Goal: Task Accomplishment & Management: Manage account settings

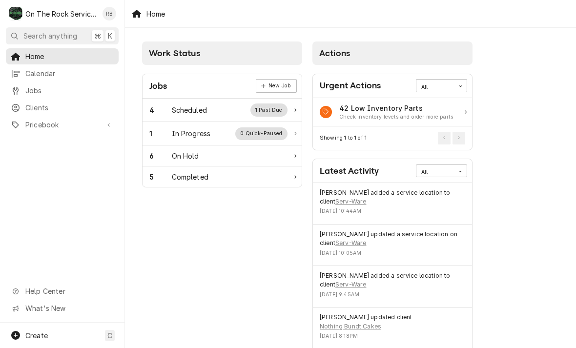
click at [186, 132] on div "In Progress" at bounding box center [191, 133] width 39 height 10
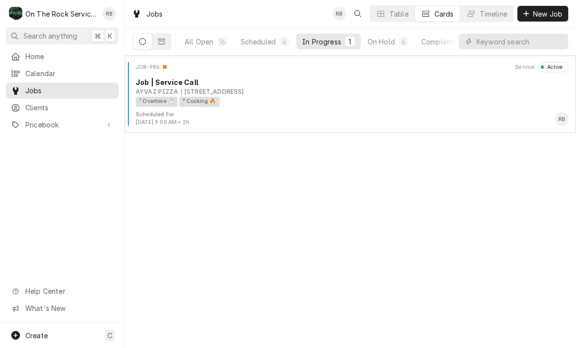
click at [244, 92] on div "535 By-pass 72 NW, Greenwood, SC 29649" at bounding box center [212, 91] width 63 height 9
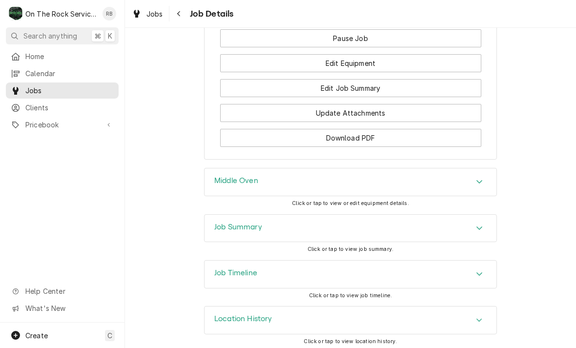
scroll to position [1049, 0]
click at [478, 182] on icon "Accordion Header" at bounding box center [479, 182] width 7 height 8
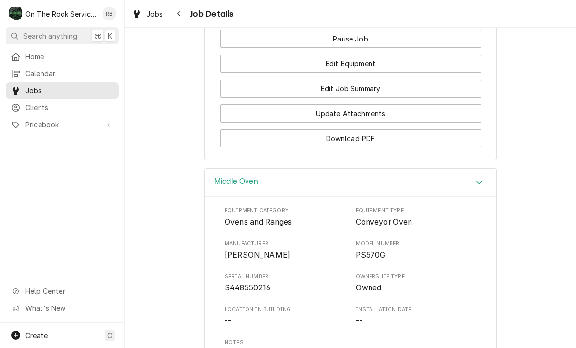
click at [480, 178] on icon "Accordion Header" at bounding box center [479, 182] width 7 height 8
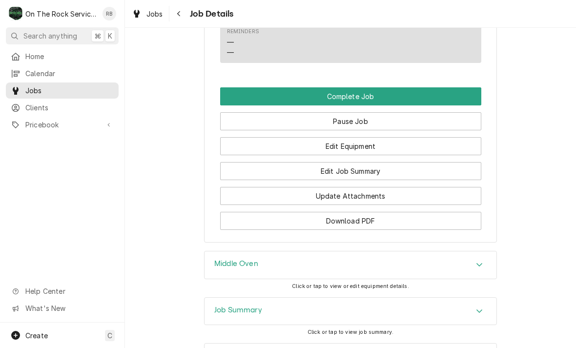
scroll to position [971, 0]
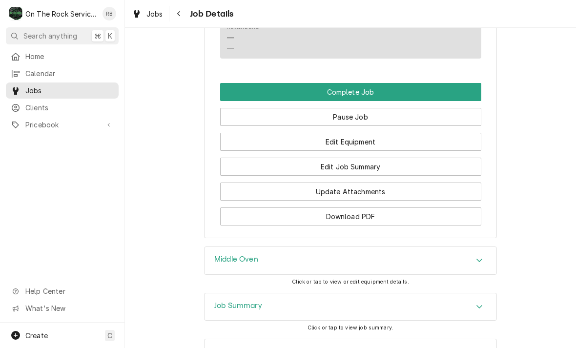
click at [393, 161] on button "Edit Job Summary" at bounding box center [350, 167] width 261 height 18
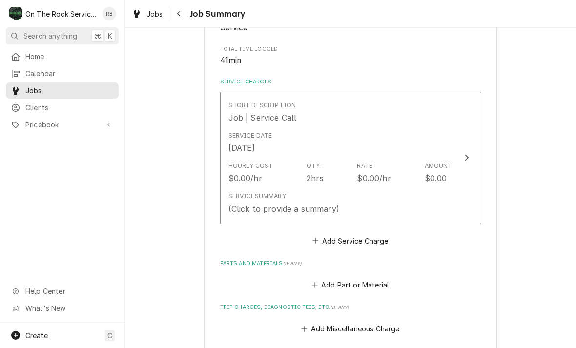
scroll to position [189, 0]
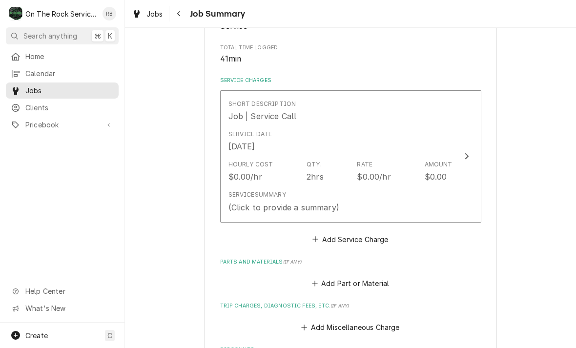
click at [468, 155] on div "Update Line Item" at bounding box center [466, 156] width 13 height 12
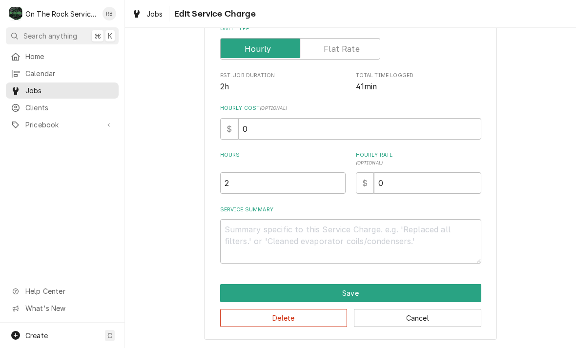
scroll to position [148, 0]
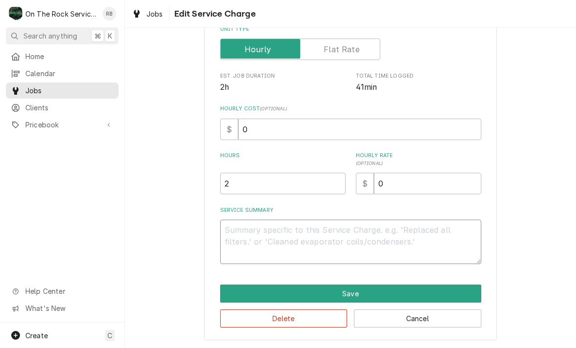
click at [241, 234] on textarea "Service Summary" at bounding box center [350, 242] width 261 height 44
type textarea "x"
type textarea "8"
type textarea "x"
type textarea "8/"
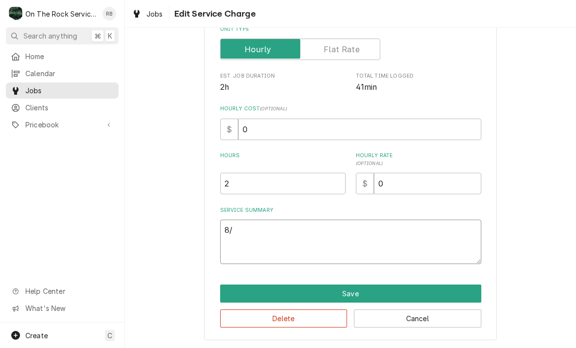
type textarea "x"
type textarea "8/1"
type textarea "x"
type textarea "8/16"
type textarea "x"
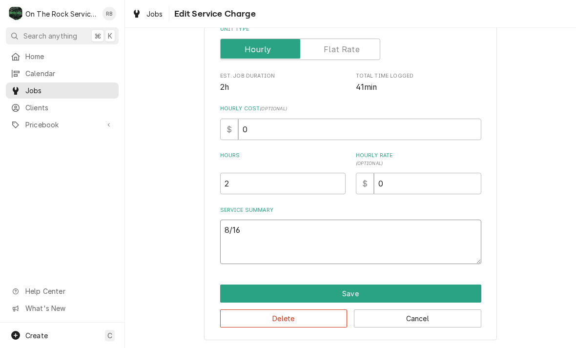
type textarea "8/16/"
type textarea "x"
type textarea "8/16/2"
type textarea "x"
type textarea "8/16/20"
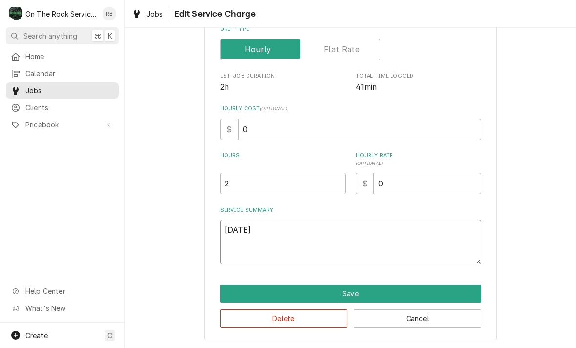
type textarea "x"
type textarea "8/16/202"
type textarea "x"
type textarea "8/16/2025"
type textarea "x"
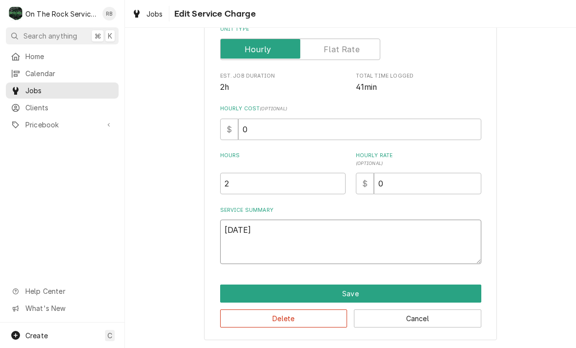
type textarea "8/16/2025"
type textarea "x"
type textarea "8/16/2025 R"
type textarea "x"
type textarea "8/16/2025 Ra"
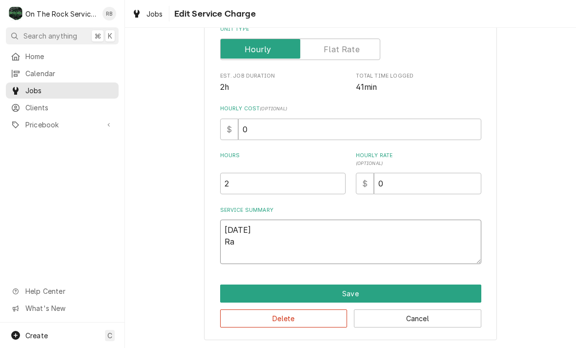
type textarea "x"
type textarea "8/16/2025 Ray"
type textarea "x"
type textarea "8/16/2025 Ray"
type textarea "x"
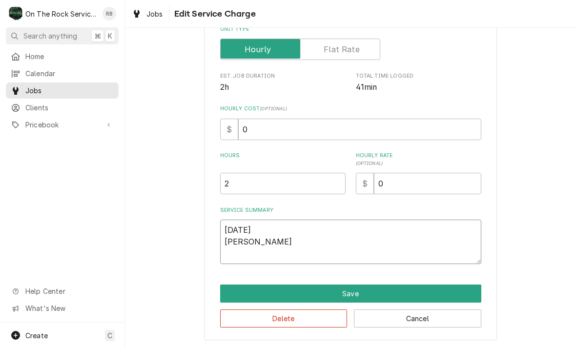
type textarea "8/16/2025 Ray p"
type textarea "x"
type textarea "8/16/2025 Ray pr"
type textarea "x"
type textarea "8/16/2025 Ray pro"
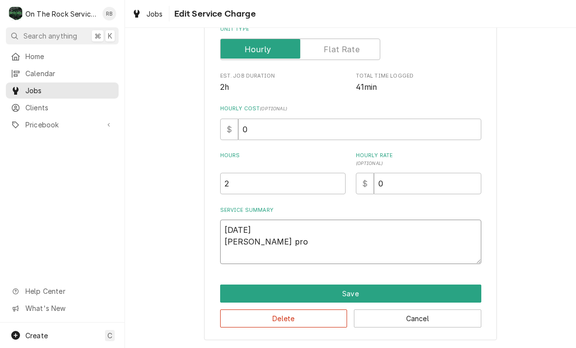
type textarea "x"
type textarea "8/16/2025 Ray prov"
type textarea "x"
type textarea "8/16/2025 Ray provi"
type textarea "x"
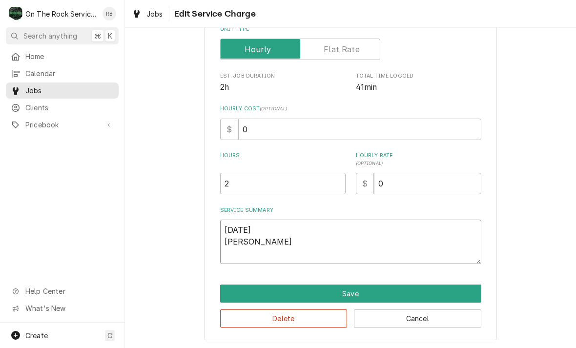
type textarea "8/16/2025 Ray provic"
type textarea "x"
type textarea "8/16/2025 Ray provi"
type textarea "x"
type textarea "8/16/2025 Ray provid"
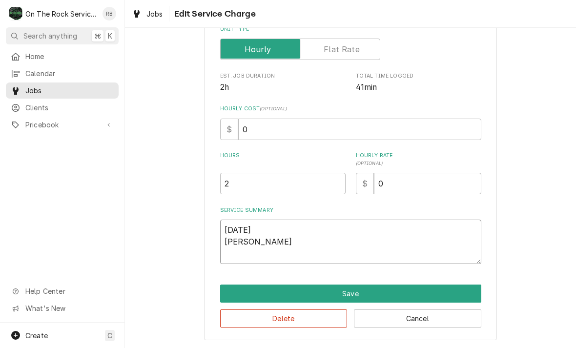
type textarea "x"
type textarea "8/16/2025 Ray provide"
type textarea "x"
type textarea "8/16/2025 Ray provided"
type textarea "x"
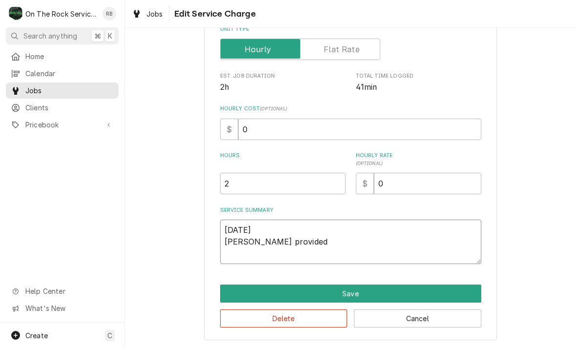
type textarea "8/16/2025 Ray provided"
type textarea "x"
type textarea "8/16/2025 Ray provided s"
type textarea "x"
type textarea "8/16/2025 Ray provided se"
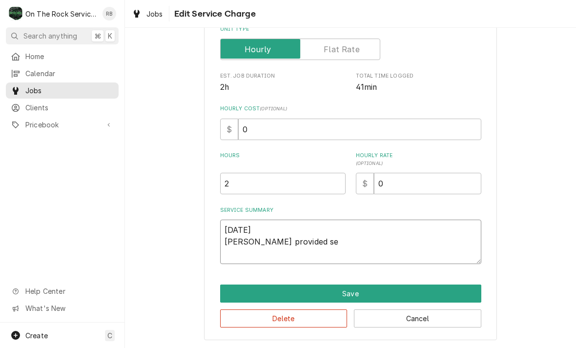
type textarea "x"
type textarea "8/16/2025 Ray provided ser"
type textarea "x"
type textarea "8/16/2025 Ray provided serv"
type textarea "x"
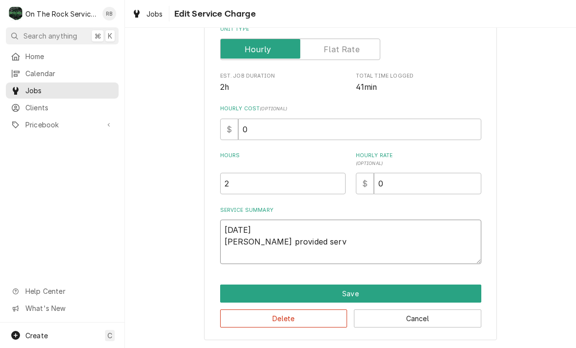
type textarea "8/16/2025 Ray provided servi"
type textarea "x"
type textarea "8/16/2025 Ray provided servic"
type textarea "x"
type textarea "8/16/2025 Ray provided service"
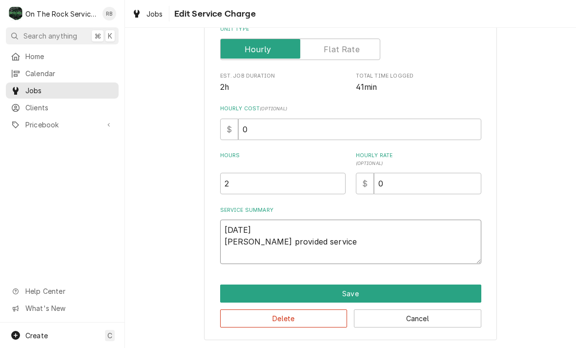
type textarea "x"
type textarea "8/16/2025 Ray provided service"
type textarea "x"
type textarea "8/16/2025 Ray provided service p"
type textarea "x"
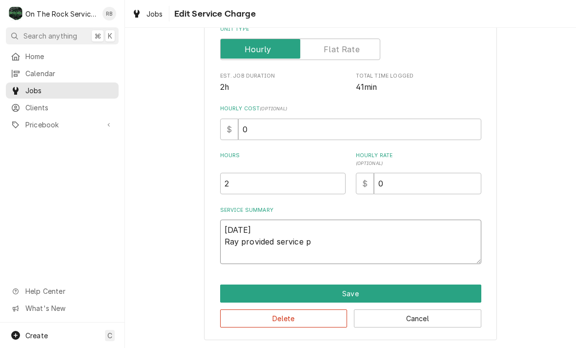
type textarea "8/16/2025 Ray provided service pa"
type textarea "x"
type textarea "8/16/2025 Ray provided service par"
type textarea "x"
type textarea "8/16/2025 Ray provided service part"
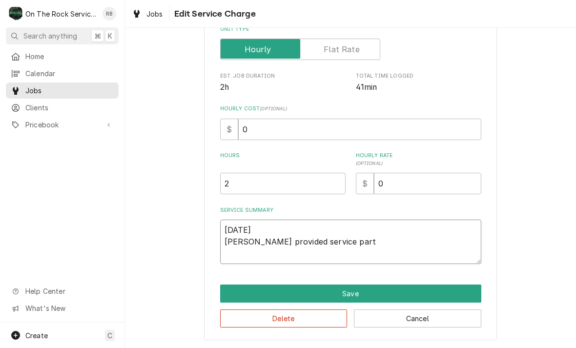
type textarea "x"
type textarea "8/16/2025 Ray provided service parts"
type textarea "x"
type textarea "8/16/2025 Ray provided service parts"
type textarea "x"
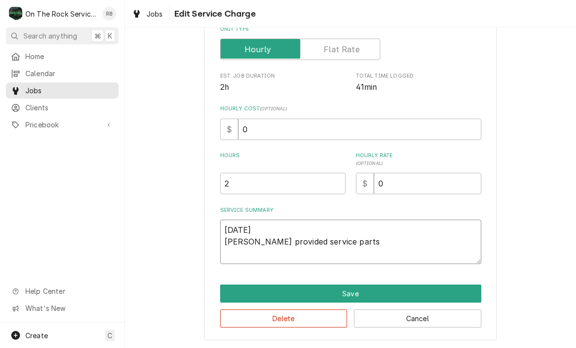
type textarea "8/16/2025 Ray provided service parts a"
type textarea "x"
type textarea "8/16/2025 Ray provided service parts an"
type textarea "x"
type textarea "8/16/2025 Ray provided service parts and"
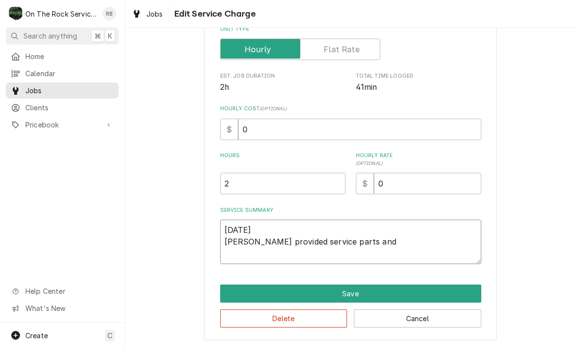
type textarea "x"
type textarea "8/16/2025 Ray provided service parts and"
type textarea "x"
type textarea "8/16/2025 Ray provided service parts and l"
type textarea "x"
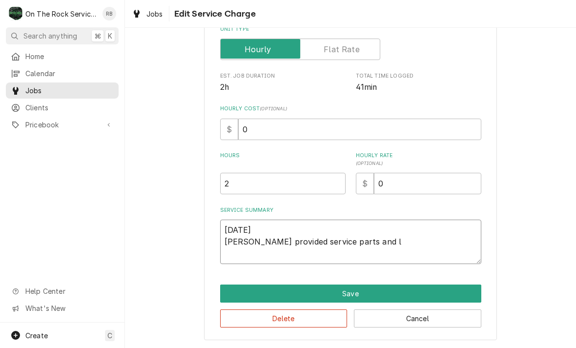
type textarea "8/16/2025 Ray provided service parts and la"
type textarea "x"
type textarea "8/16/2025 Ray provided service parts and lab"
type textarea "x"
type textarea "8/16/2025 Ray provided service parts and labo"
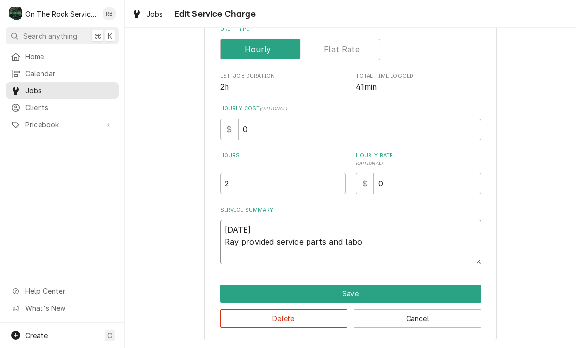
type textarea "x"
type textarea "8/16/2025 Ray provided service parts and labor"
type textarea "x"
type textarea "8/16/2025 Ray provided service parts and labor"
type textarea "x"
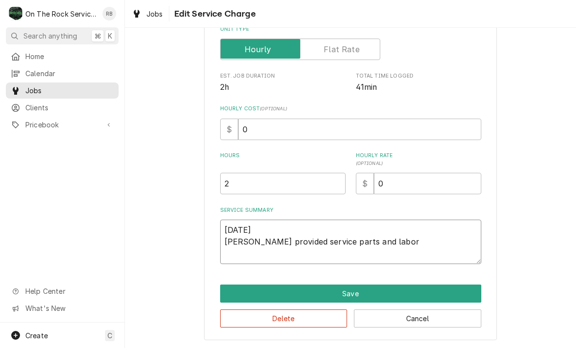
type textarea "8/16/2025 Ray provided service parts and labor t"
type textarea "x"
type textarea "8/16/2025 Ray provided service parts and labor to"
type textarea "x"
type textarea "8/16/2025 Ray provided service parts and labor to"
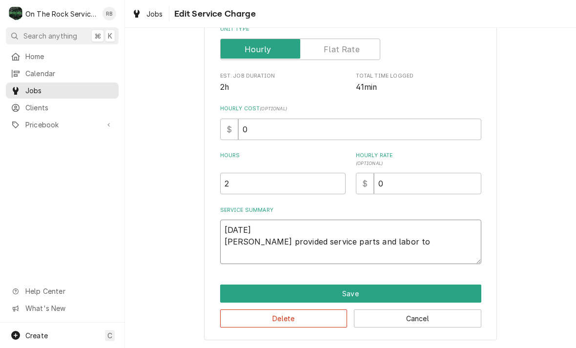
type textarea "x"
type textarea "8/16/2025 Ray provided service parts and labor to d"
type textarea "x"
type textarea "8/16/2025 Ray provided service parts and labor to di"
type textarea "x"
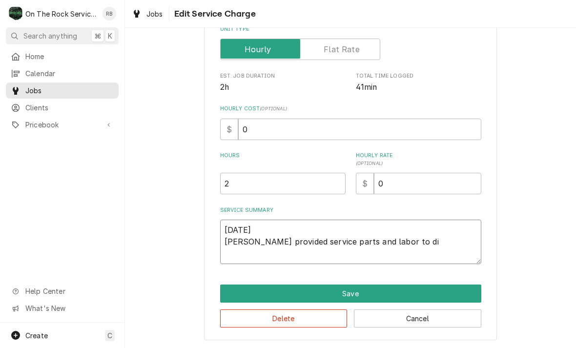
type textarea "8/16/2025 Ray provided service parts and labor to dia"
type textarea "x"
type textarea "8/16/2025 Ray provided service parts and labor to diag"
type textarea "x"
type textarea "8/16/2025 Ray provided service parts and labor to diagnose"
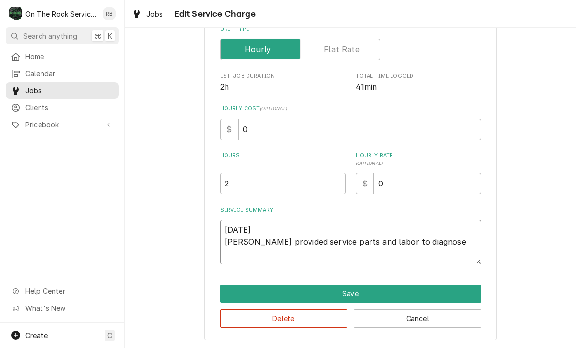
type textarea "x"
type textarea "8/16/2025 Ray provided service parts and labor to diagnose"
type textarea "x"
type textarea "8/16/2025 Ray provided service parts and labor to diagnose m"
type textarea "x"
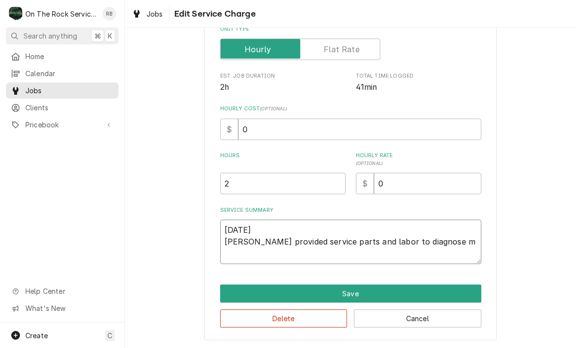
type textarea "8/16/2025 Ray provided service parts and labor to diagnose mi"
type textarea "x"
type textarea "8/16/2025 Ray provided service parts and labor to diagnose mid"
type textarea "x"
type textarea "8/16/2025 Ray provided service parts and labor to diagnose midd"
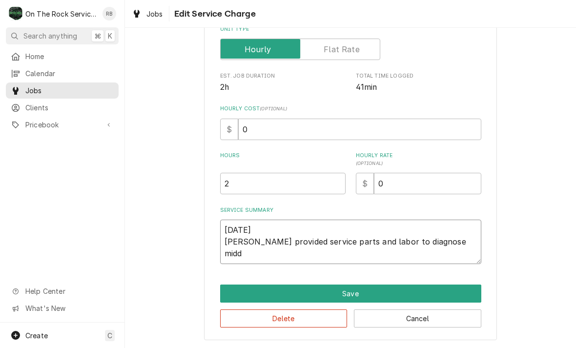
type textarea "x"
type textarea "8/16/2025 Ray provided service parts and labor to diagnose middl"
type textarea "x"
type textarea "8/16/2025 Ray provided service parts and labor to diagnose middle"
type textarea "x"
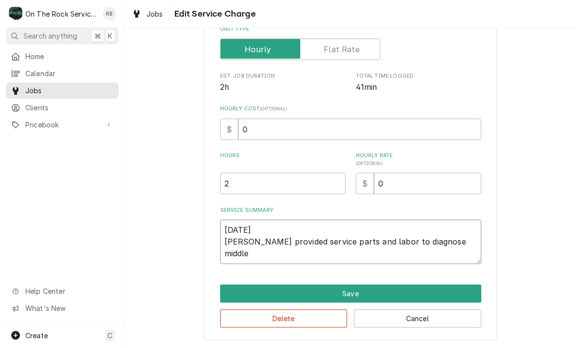
type textarea "8/16/2025 Ray provided service parts and labor to diagnose middle"
type textarea "x"
type textarea "8/16/2025 Ray provided service parts and labor to diagnose middle o"
type textarea "x"
type textarea "8/16/2025 Ray provided service parts and labor to diagnose middle ov"
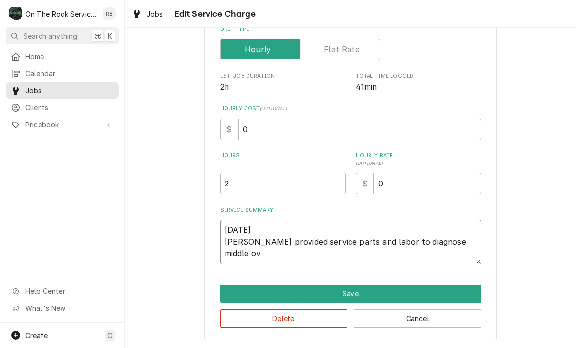
type textarea "x"
type textarea "8/16/2025 Ray provided service parts and labor to diagnose middle ove"
type textarea "x"
type textarea "8/16/2025 Ray provided service parts and labor to diagnose middle oven"
type textarea "x"
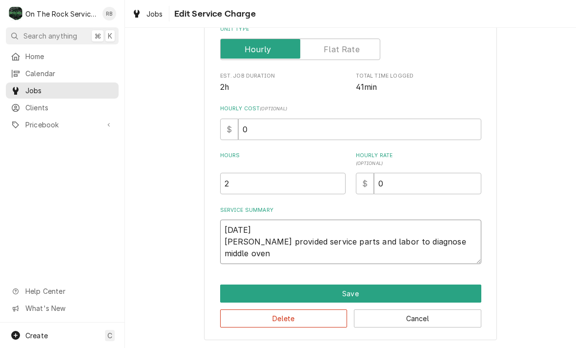
type textarea "8/16/2025 Ray provided service parts and labor to diagnose middle oven."
type textarea "x"
type textarea "8/16/2025 Ray provided service parts and labor to diagnose middle oven."
type textarea "x"
type textarea "8/16/2025 Ray provided service parts and labor to diagnose middle oven. T"
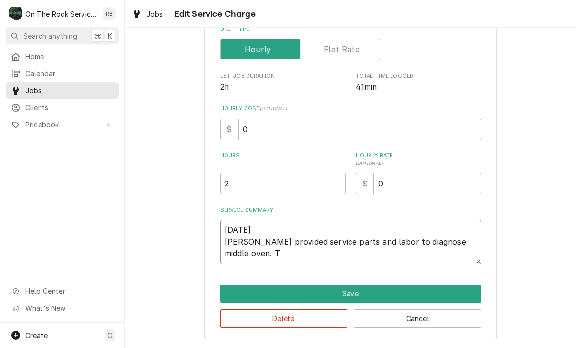
type textarea "x"
type textarea "8/16/2025 Ray provided service parts and labor to diagnose middle oven. Th"
type textarea "x"
type textarea "8/16/2025 Ray provided service parts and labor to diagnose middle oven. The"
type textarea "x"
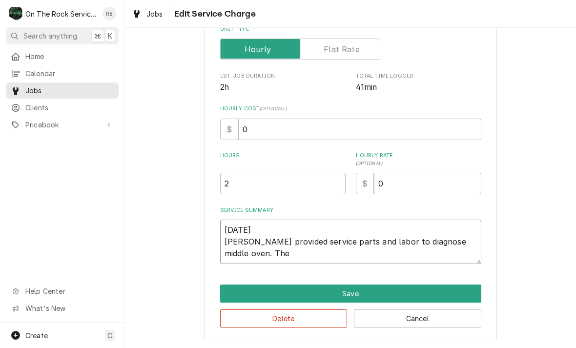
type textarea "8/16/2025 Ray provided service parts and labor to diagnose middle oven. The"
type textarea "x"
type textarea "8/16/2025 Ray provided service parts and labor to diagnose middle oven. The o"
type textarea "x"
type textarea "8/16/2025 Ray provided service parts and labor to diagnose middle oven. The ov"
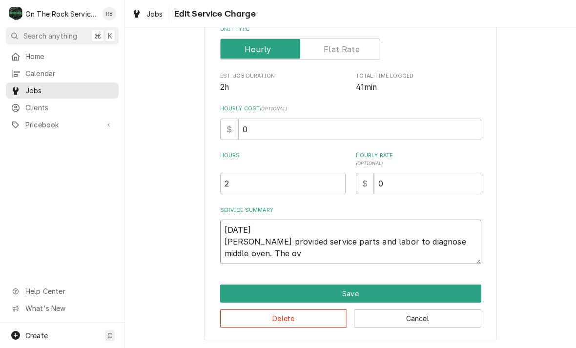
type textarea "x"
type textarea "8/16/2025 Ray provided service parts and labor to diagnose middle oven. The ove"
type textarea "x"
type textarea "8/16/2025 Ray provided service parts and labor to diagnose middle oven. The oven"
type textarea "x"
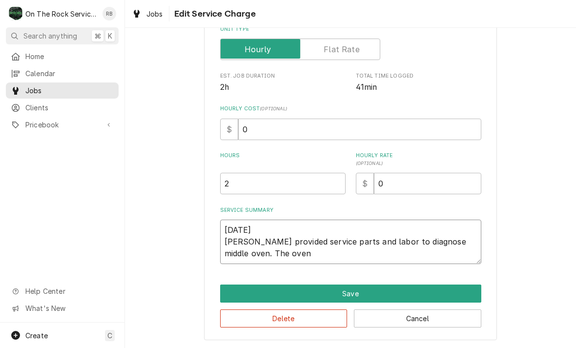
type textarea "8/16/2025 Ray provided service parts and labor to diagnose middle oven. The oven"
type textarea "x"
type textarea "8/16/2025 Ray provided service parts and labor to diagnose middle oven. The ove…"
type textarea "x"
type textarea "8/16/2025 Ray provided service parts and labor to diagnose middle oven. The ove…"
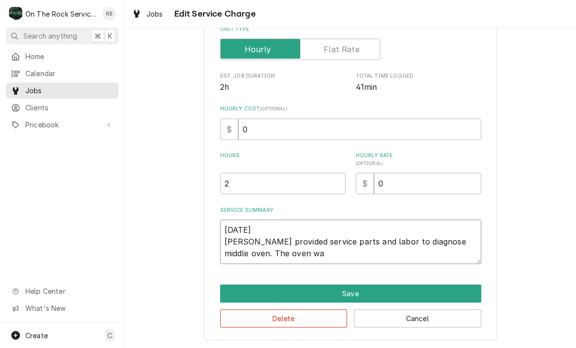
type textarea "x"
type textarea "8/16/2025 Ray provided service parts and labor to diagnose middle oven. The ove…"
type textarea "x"
type textarea "8/16/2025 Ray provided service parts and labor to diagnose middle oven. The ove…"
type textarea "x"
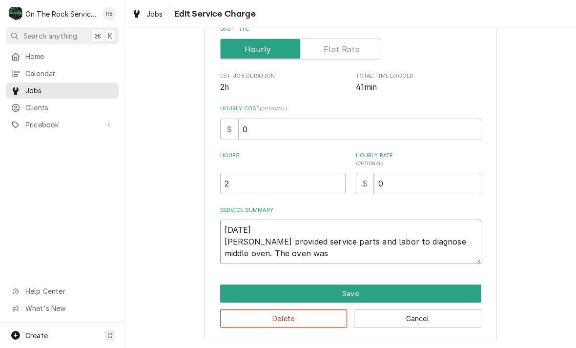
type textarea "8/16/2025 Ray provided service parts and labor to diagnose middle oven. The ove…"
type textarea "x"
type textarea "8/16/2025 Ray provided service parts and labor to diagnose middle oven. The ove…"
type textarea "x"
type textarea "8/16/2025 Ray provided service parts and labor to diagnose middle oven. The ove…"
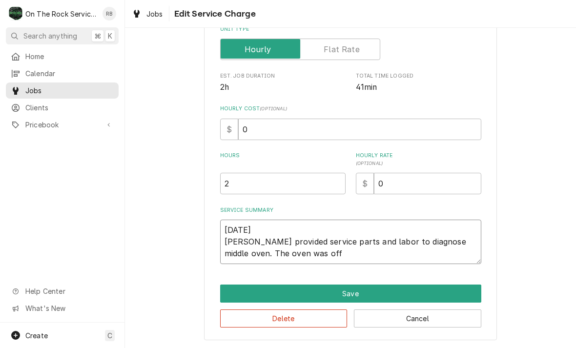
type textarea "x"
type textarea "8/16/2025 Ray provided service parts and labor to diagnose middle oven. The ove…"
type textarea "x"
type textarea "8/16/2025 Ray provided service parts and labor to diagnose middle oven. The ove…"
type textarea "x"
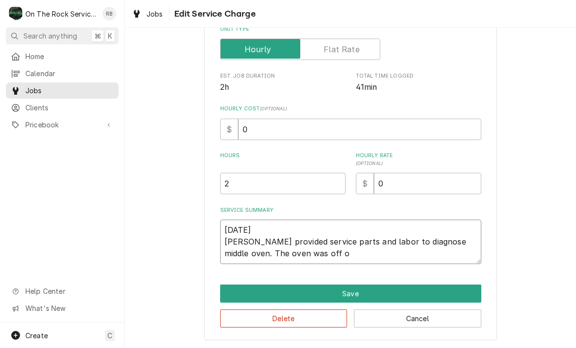
type textarea "8/16/2025 Ray provided service parts and labor to diagnose middle oven. The ove…"
type textarea "x"
type textarea "8/16/2025 Ray provided service parts and labor to diagnose middle oven. The ove…"
type textarea "x"
type textarea "8/16/2025 Ray provided service parts and labor to diagnose middle oven. The ove…"
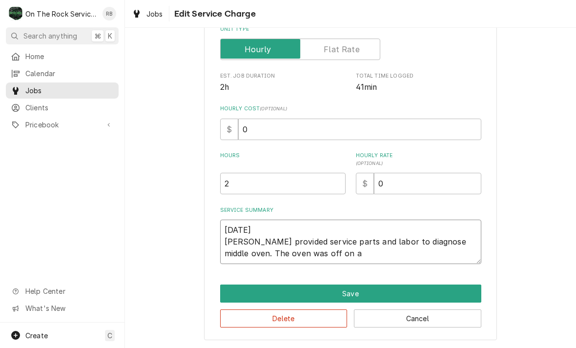
type textarea "x"
type textarea "8/16/2025 Ray provided service parts and labor to diagnose middle oven. The ove…"
type textarea "x"
type textarea "8/16/2025 Ray provided service parts and labor to diagnose middle oven. The ove…"
type textarea "x"
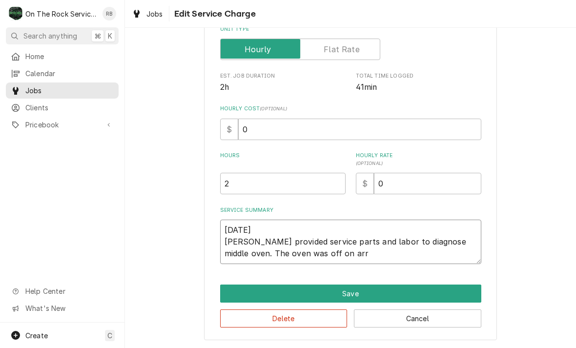
type textarea "8/16/2025 Ray provided service parts and labor to diagnose middle oven. The ove…"
type textarea "x"
type textarea "8/16/2025 Ray provided service parts and labor to diagnose middle oven. The ove…"
type textarea "x"
type textarea "8/16/2025 Ray provided service parts and labor to diagnose middle oven. The ove…"
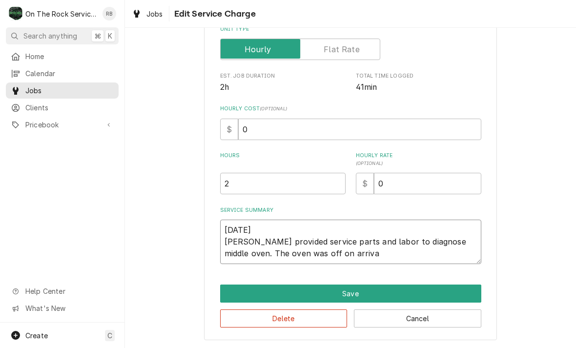
type textarea "x"
type textarea "8/16/2025 Ray provided service parts and labor to diagnose middle oven. The ove…"
type textarea "x"
type textarea "8/16/2025 Ray provided service parts and labor to diagnose middle oven. The ove…"
type textarea "x"
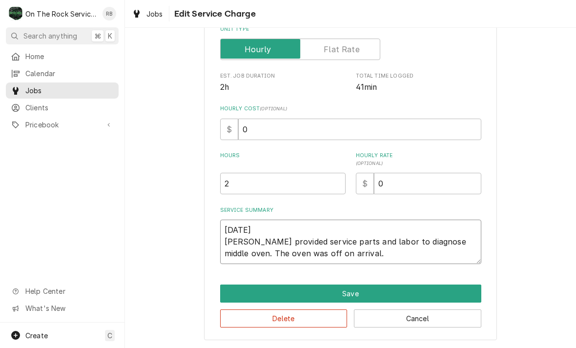
type textarea "8/16/2025 Ray provided service parts and labor to diagnose middle oven. The ove…"
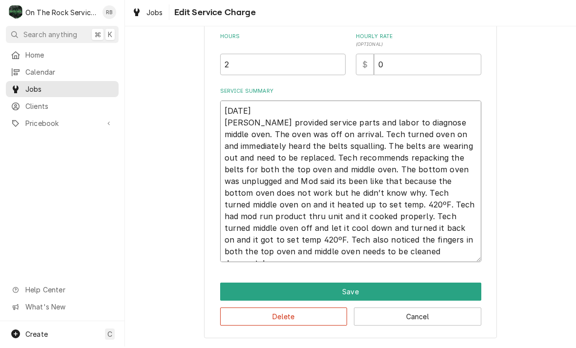
scroll to position [265, 0]
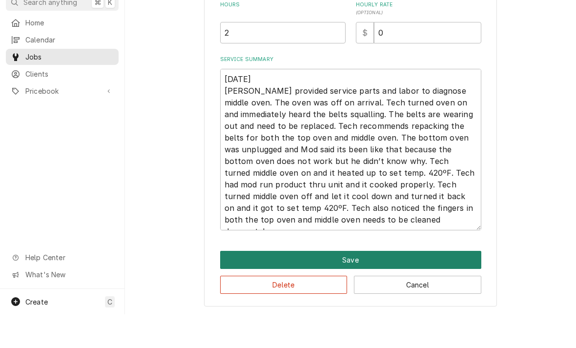
click at [428, 284] on button "Save" at bounding box center [350, 293] width 261 height 18
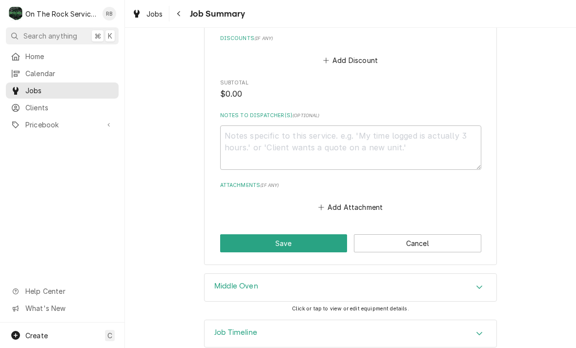
scroll to position [663, 0]
click at [248, 126] on textarea "Notes to Dispatcher(s) ( optional )" at bounding box center [350, 148] width 261 height 44
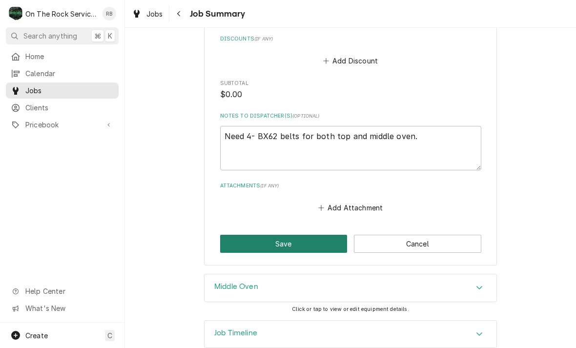
click at [301, 235] on button "Save" at bounding box center [283, 244] width 127 height 18
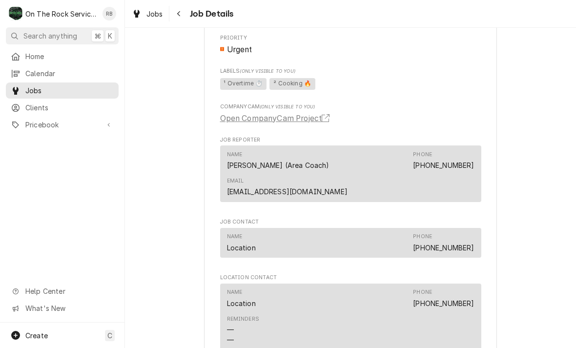
scroll to position [681, 0]
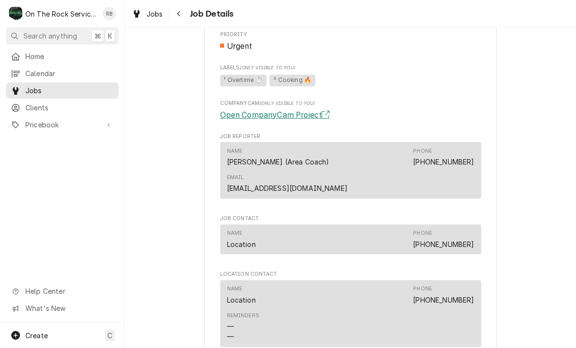
click at [311, 113] on link "Open CompanyCam Project" at bounding box center [276, 115] width 113 height 12
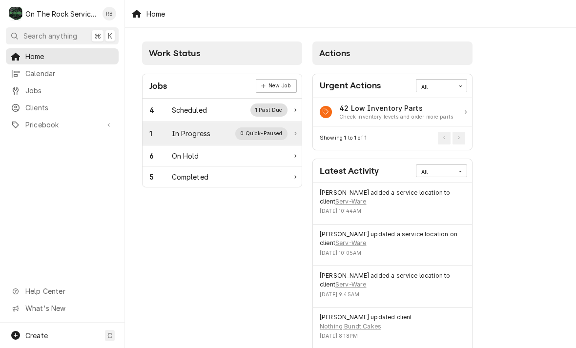
click at [189, 131] on div "In Progress" at bounding box center [191, 133] width 39 height 10
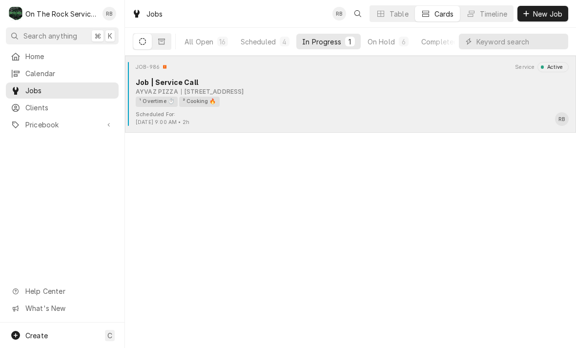
click at [244, 89] on div "535 By-pass 72 NW, Greenwood, SC 29649" at bounding box center [212, 91] width 63 height 9
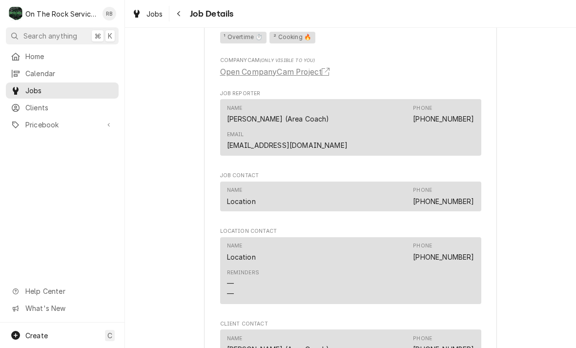
scroll to position [711, 0]
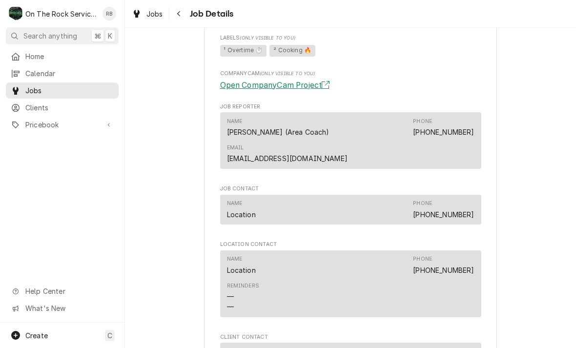
click at [291, 84] on link "Open CompanyCam Project" at bounding box center [276, 86] width 113 height 12
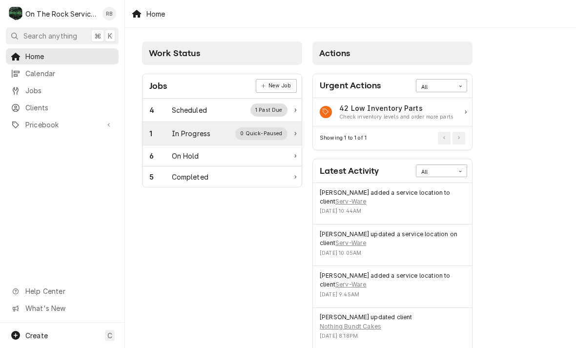
click at [204, 133] on div "In Progress" at bounding box center [191, 133] width 39 height 10
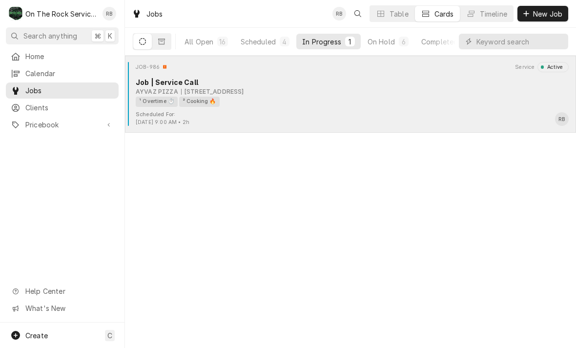
click at [280, 97] on div "¹ Overtime ⏱️ ² Cooking 🔥" at bounding box center [349, 102] width 426 height 10
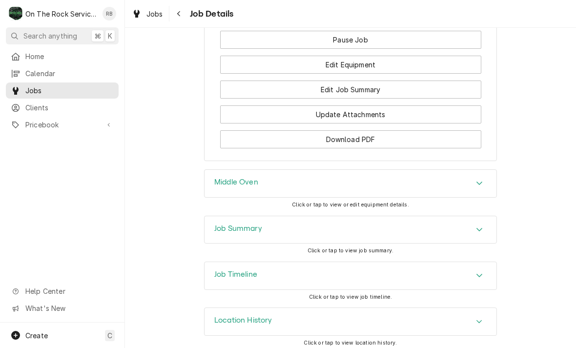
scroll to position [1166, 0]
click at [176, 12] on div "Navigate back" at bounding box center [179, 14] width 10 height 10
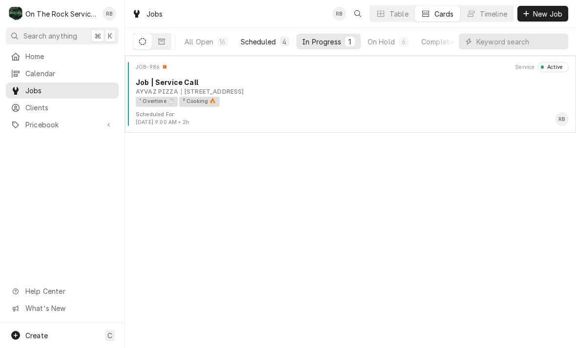
click at [265, 39] on div "Scheduled" at bounding box center [257, 42] width 35 height 10
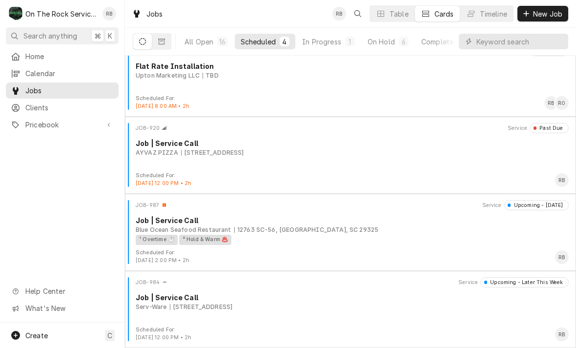
scroll to position [16, 0]
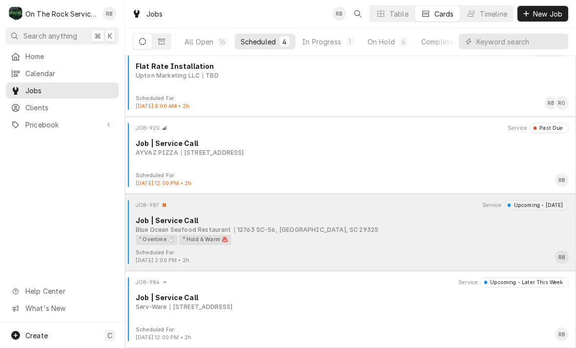
click at [395, 231] on div "Blue Ocean Seafood Restaurant 12763 SC-56, Clinton, SC 29325" at bounding box center [352, 229] width 433 height 9
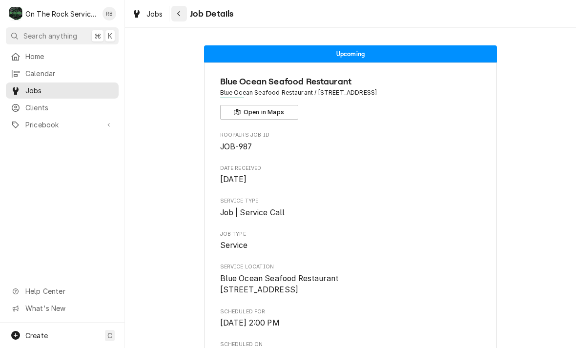
click at [178, 13] on icon "Navigate back" at bounding box center [178, 13] width 3 height 5
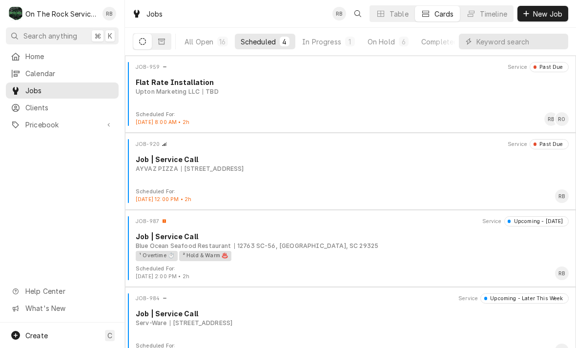
click at [323, 44] on div "In Progress" at bounding box center [321, 42] width 39 height 10
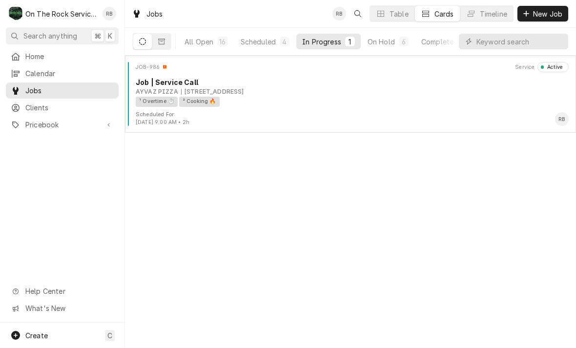
click at [378, 97] on div "¹ Overtime ⏱️ ² Cooking 🔥" at bounding box center [349, 102] width 426 height 10
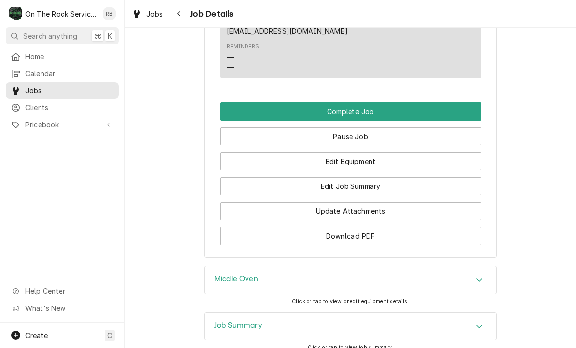
scroll to position [1067, 0]
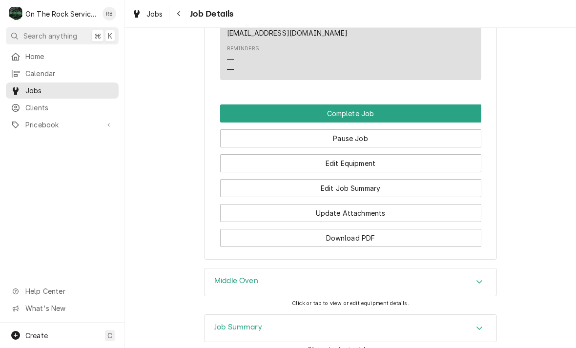
click at [360, 131] on button "Pause Job" at bounding box center [350, 138] width 261 height 18
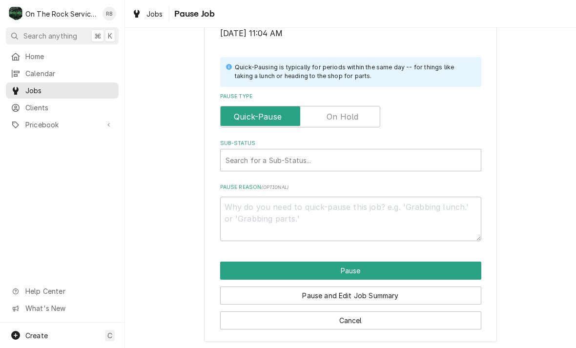
scroll to position [196, 0]
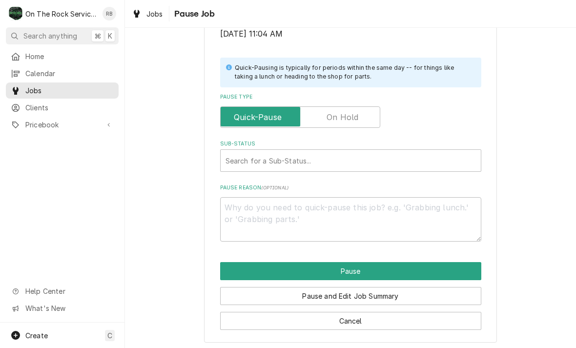
click at [362, 108] on input "Pause Type" at bounding box center [299, 116] width 151 height 21
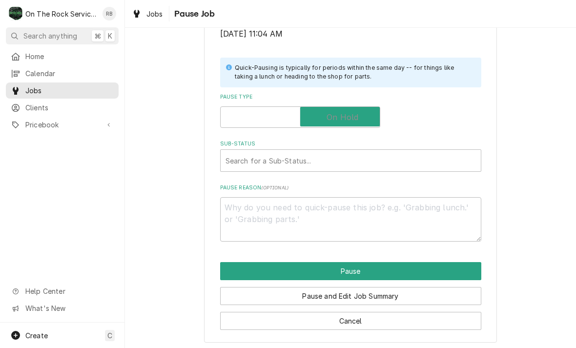
checkbox input "true"
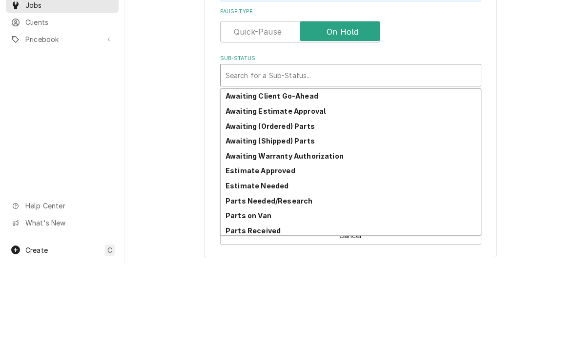
scroll to position [15, 0]
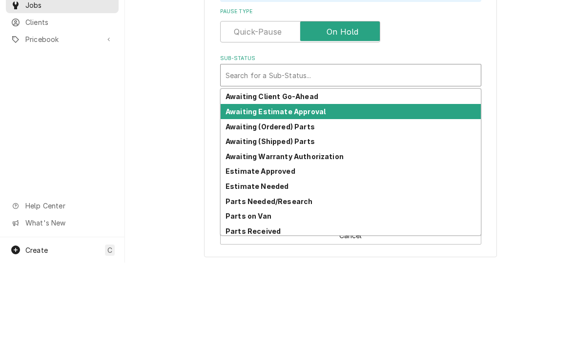
click at [303, 193] on strong "Awaiting Estimate Approval" at bounding box center [275, 197] width 100 height 8
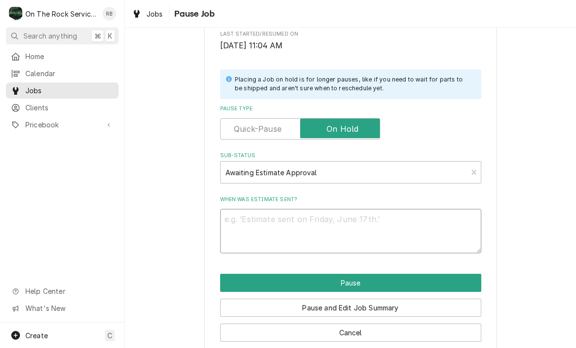
click at [248, 218] on textarea "When was estimate sent?" at bounding box center [350, 231] width 261 height 44
type textarea "x"
type textarea "4"
type textarea "x"
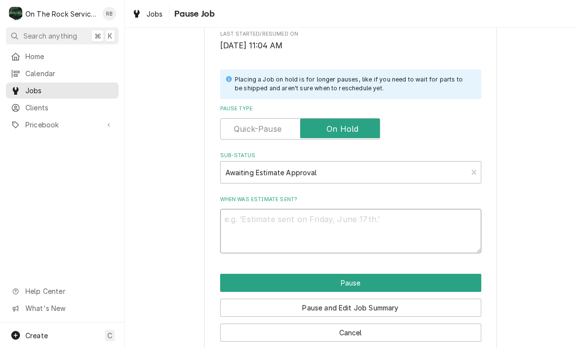
type textarea "N"
type textarea "x"
type textarea "Ne"
type textarea "x"
type textarea "Nee"
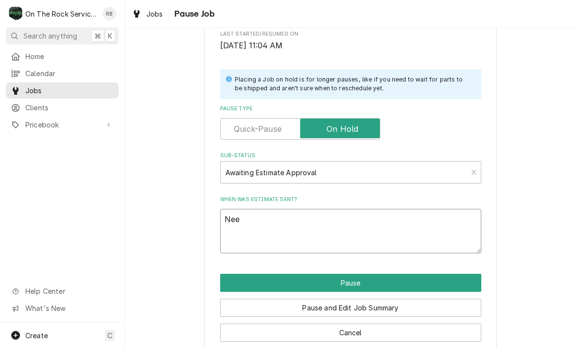
type textarea "x"
type textarea "Need"
type textarea "x"
type textarea "Need"
type textarea "x"
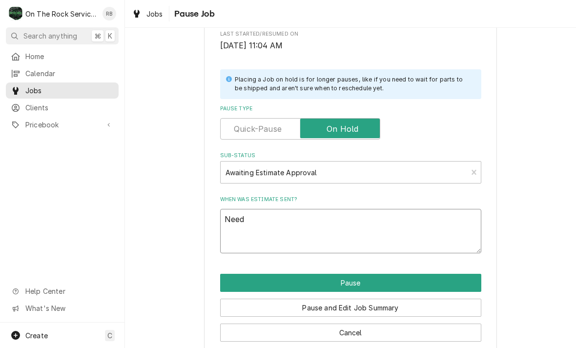
type textarea "Need 4"
type textarea "x"
type textarea "Need 4"
type textarea "x"
type textarea "Need 4 B"
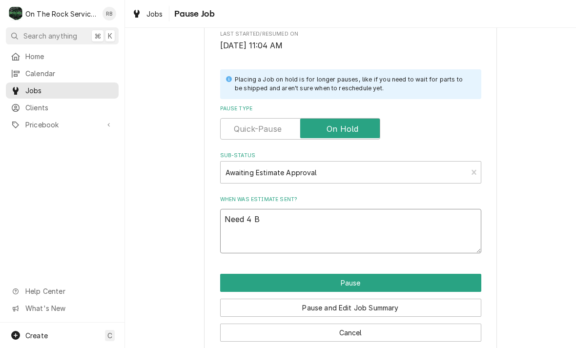
type textarea "x"
type textarea "Need 4 BX"
type textarea "x"
type textarea "Need 4 BX6"
type textarea "x"
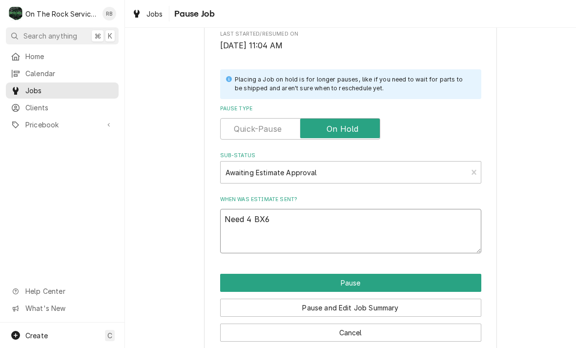
type textarea "Need 4 BX62"
type textarea "x"
type textarea "Need 4 BX62"
type textarea "x"
type textarea "Need 4 BX62 b"
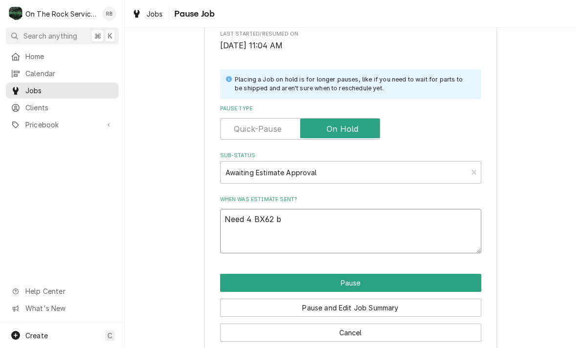
type textarea "x"
type textarea "Need 4 BX62 be"
type textarea "x"
type textarea "Need 4 BX62 bel"
type textarea "x"
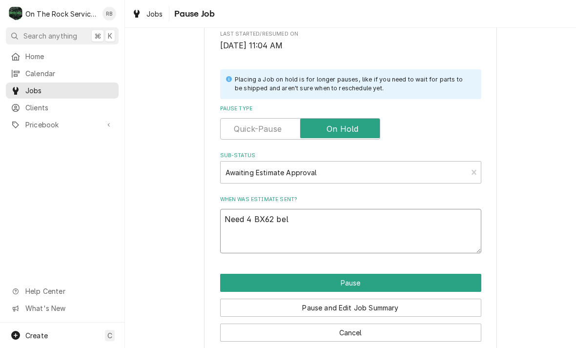
type textarea "Need 4 BX62 belt"
type textarea "x"
type textarea "Need 4 BX62 belts"
type textarea "x"
type textarea "Need 4 BX62 belts."
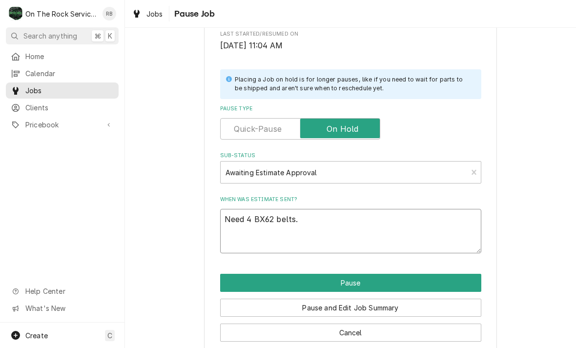
type textarea "x"
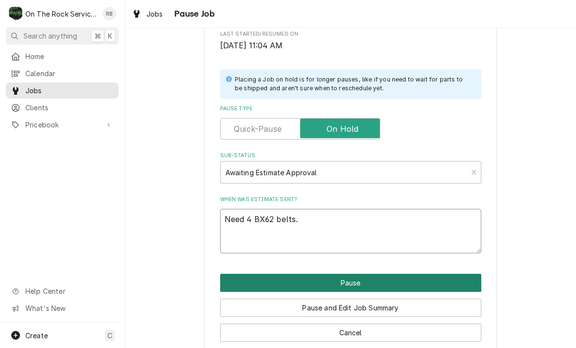
type textarea "Need 4 BX62 belts."
click at [425, 276] on button "Pause" at bounding box center [350, 283] width 261 height 18
type textarea "x"
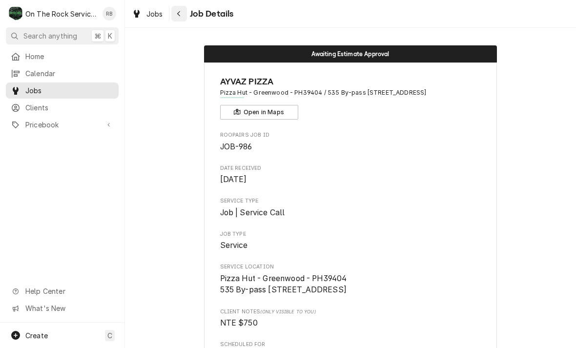
click at [183, 13] on div "Navigate back" at bounding box center [179, 14] width 10 height 10
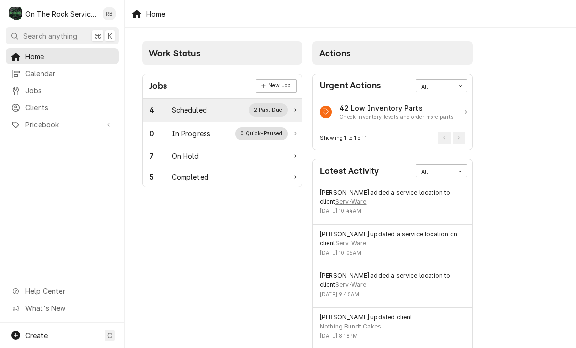
click at [191, 100] on div "4 Scheduled 2 Past Due" at bounding box center [221, 110] width 159 height 23
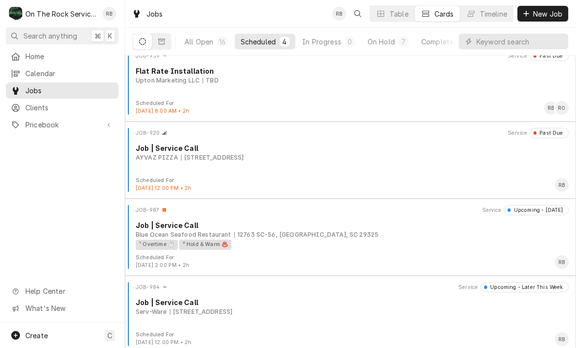
scroll to position [7, 0]
